Goal: Information Seeking & Learning: Learn about a topic

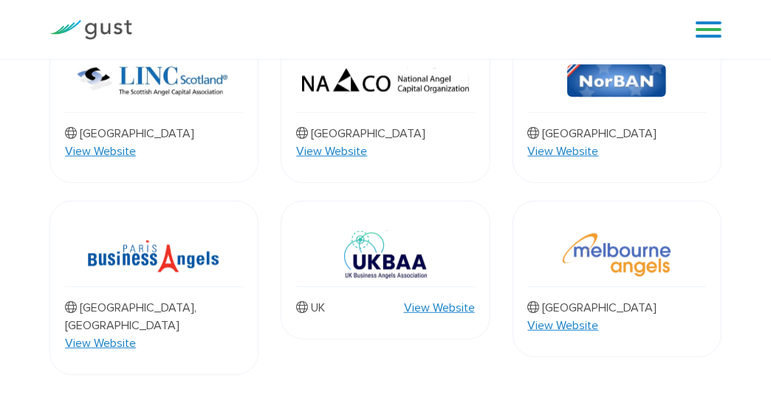
scroll to position [1478, 0]
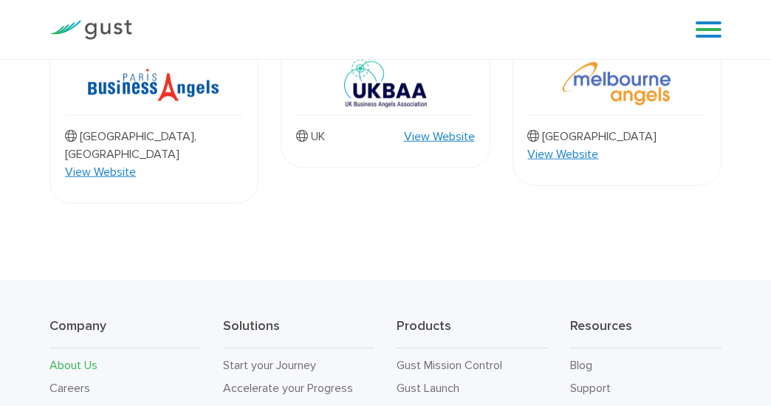
click at [76, 358] on link "About Us" at bounding box center [74, 365] width 48 height 14
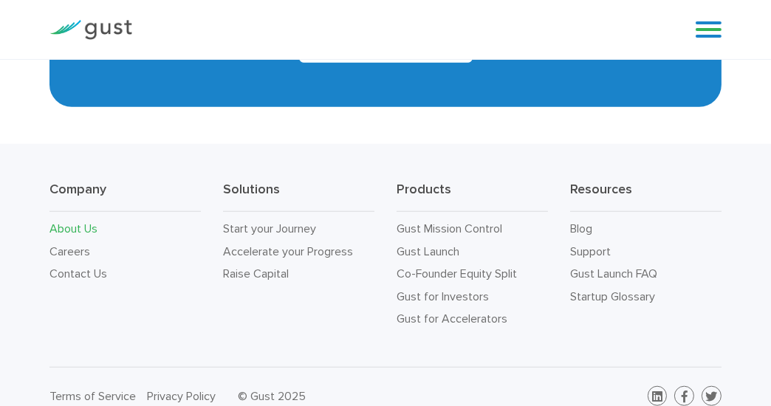
scroll to position [1420, 0]
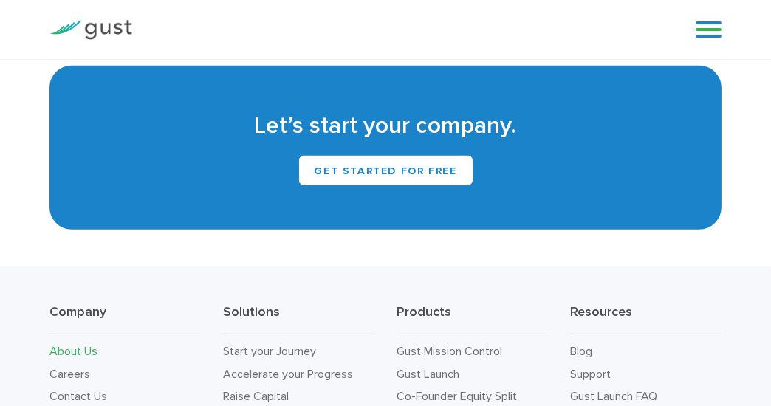
click at [707, 30] on link at bounding box center [709, 29] width 26 height 22
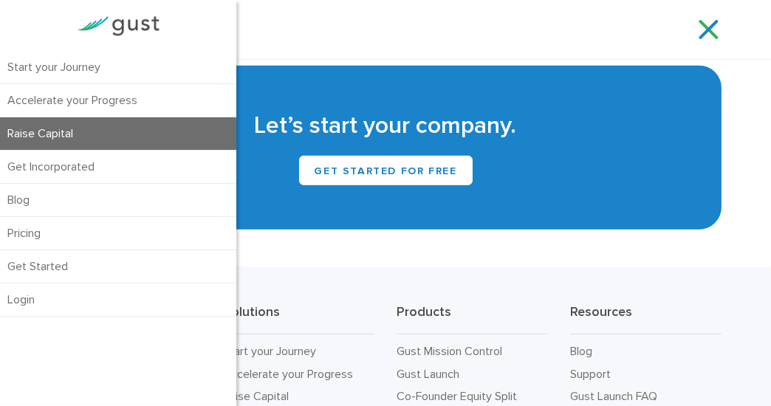
click at [58, 132] on link "Raise Capital" at bounding box center [118, 133] width 236 height 33
